Goal: Entertainment & Leisure: Consume media (video, audio)

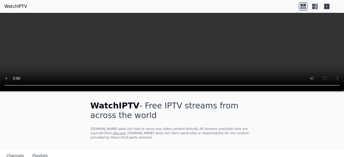
scroll to position [2203, 0]
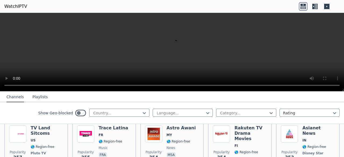
scroll to position [2312, 0]
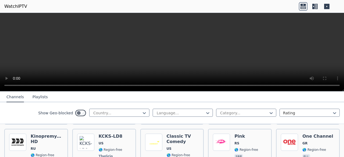
scroll to position [2552, 0]
